Goal: Use online tool/utility: Utilize a website feature to perform a specific function

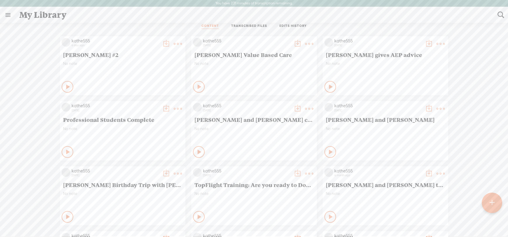
scroll to position [12, 0]
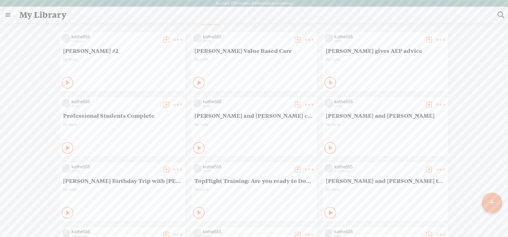
click at [174, 40] on t at bounding box center [178, 40] width 8 height 8
click at [131, 57] on link "Edit" at bounding box center [146, 58] width 58 height 13
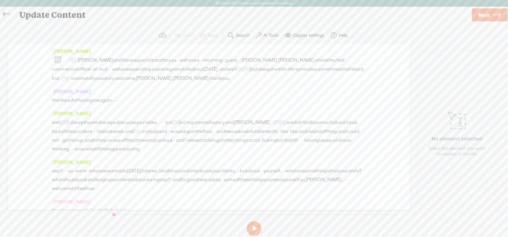
click at [268, 35] on label "AI Tools" at bounding box center [271, 35] width 15 height 6
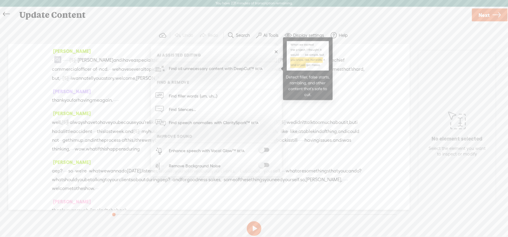
click at [222, 68] on span "Find all unnecessary content with DeepCut™" at bounding box center [216, 69] width 99 height 14
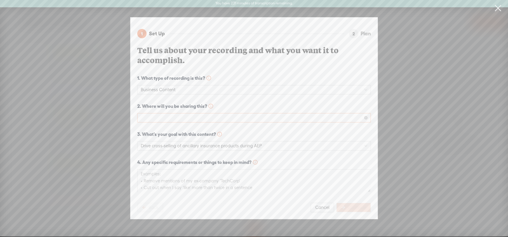
click at [167, 118] on span at bounding box center [254, 117] width 227 height 9
click at [165, 136] on div "Podcast (Spotify, Apple Podcasts, etc.)" at bounding box center [254, 136] width 224 height 7
click at [348, 205] on span "Continue" at bounding box center [357, 208] width 18 height 6
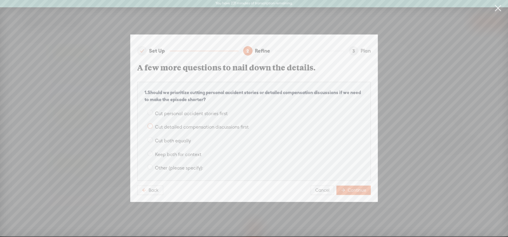
click at [150, 110] on span at bounding box center [150, 112] width 5 height 5
click at [150, 110] on input "Cut personal accident stories first" at bounding box center [150, 112] width 5 height 5
radio input "true"
click at [151, 137] on span at bounding box center [150, 139] width 5 height 5
click at [151, 137] on input "Cut both equally" at bounding box center [150, 139] width 5 height 5
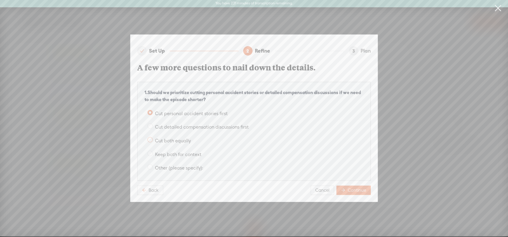
radio input "true"
click at [151, 151] on span at bounding box center [150, 153] width 5 height 5
click at [151, 151] on input "Keep both for context" at bounding box center [150, 153] width 5 height 5
radio input "true"
click at [358, 190] on span "Continue" at bounding box center [357, 190] width 18 height 6
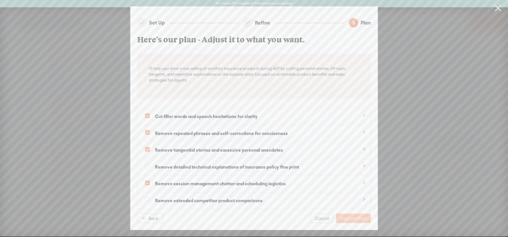
click at [348, 216] on span "Execute Plan" at bounding box center [353, 219] width 25 height 6
